Goal: Check status: Check status

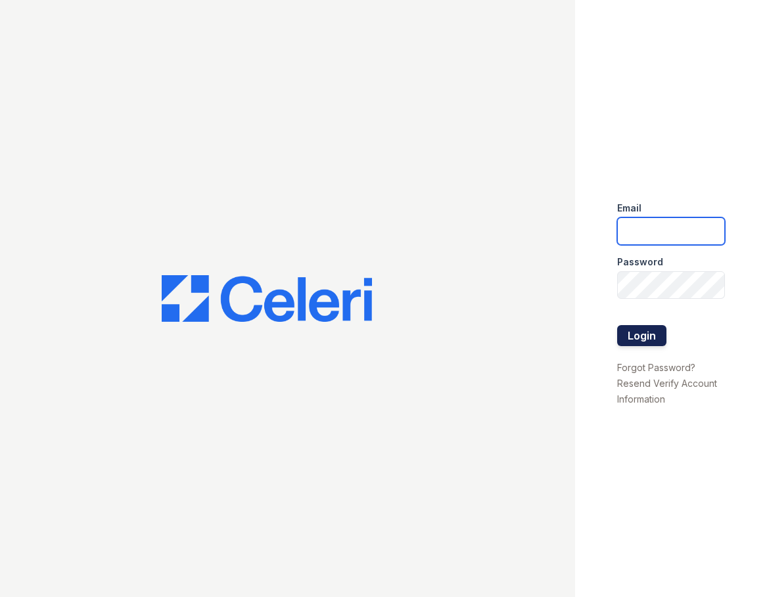
type input "huxley.pm@cafmanagement.com"
click at [659, 345] on button "Login" at bounding box center [641, 335] width 49 height 21
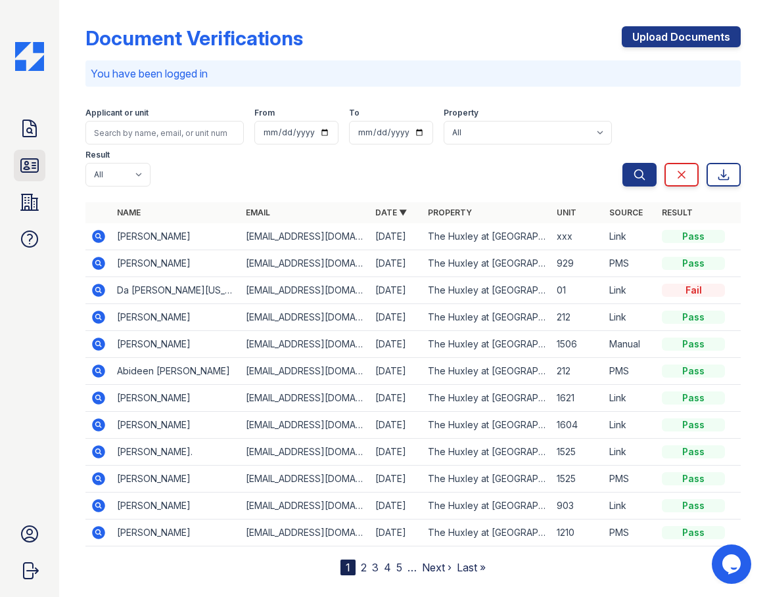
drag, startPoint x: 35, startPoint y: 168, endPoint x: 77, endPoint y: 161, distance: 42.7
click at [34, 168] on icon at bounding box center [29, 165] width 17 height 13
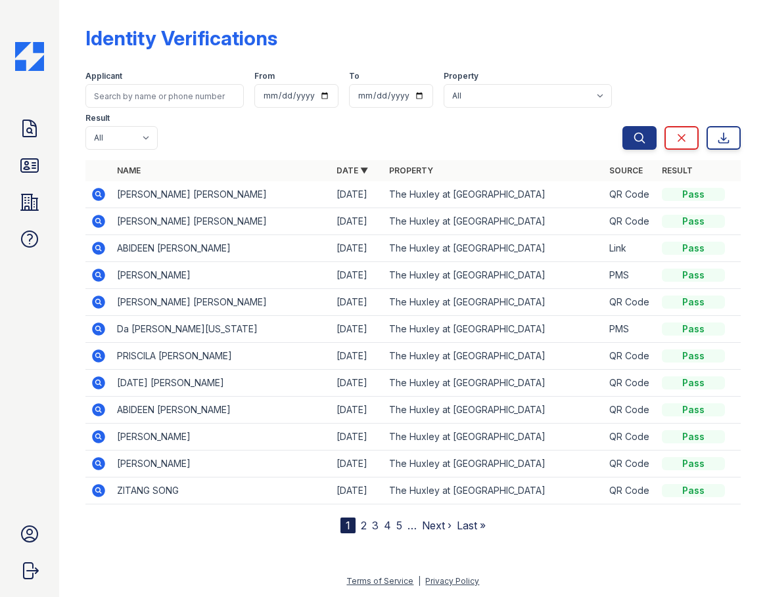
click at [95, 221] on icon at bounding box center [98, 221] width 13 height 13
